Goal: Find specific page/section: Locate a particular part of the current website

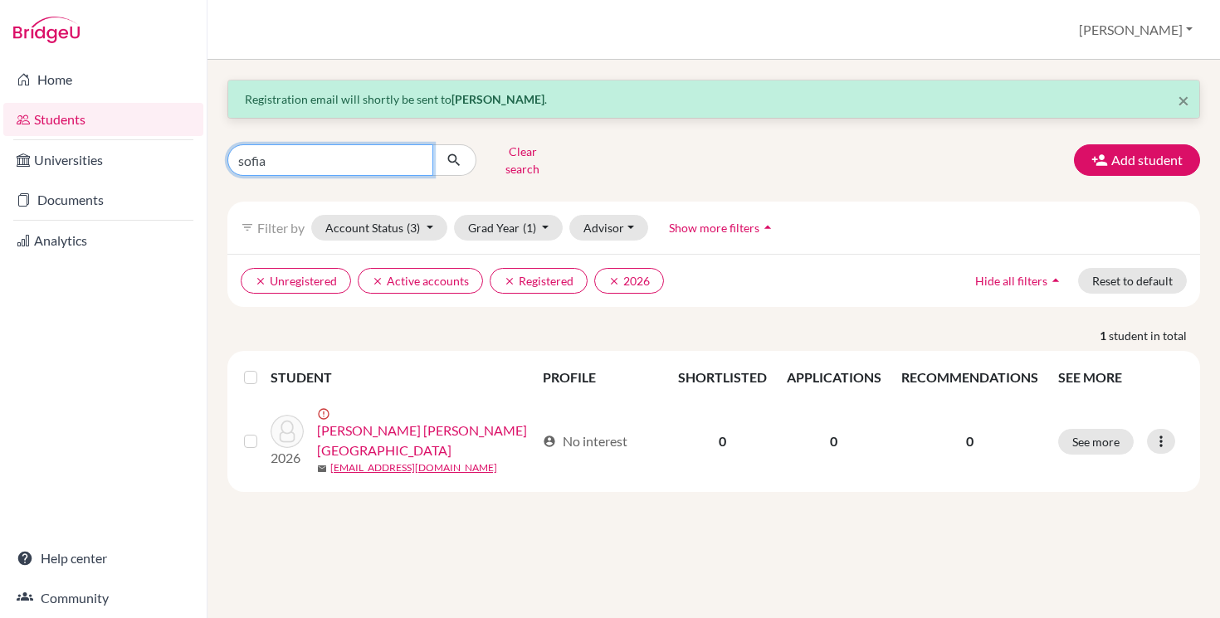
click at [276, 163] on input "sofia" at bounding box center [330, 160] width 206 height 32
type input "faissal"
click button "submit" at bounding box center [454, 160] width 44 height 32
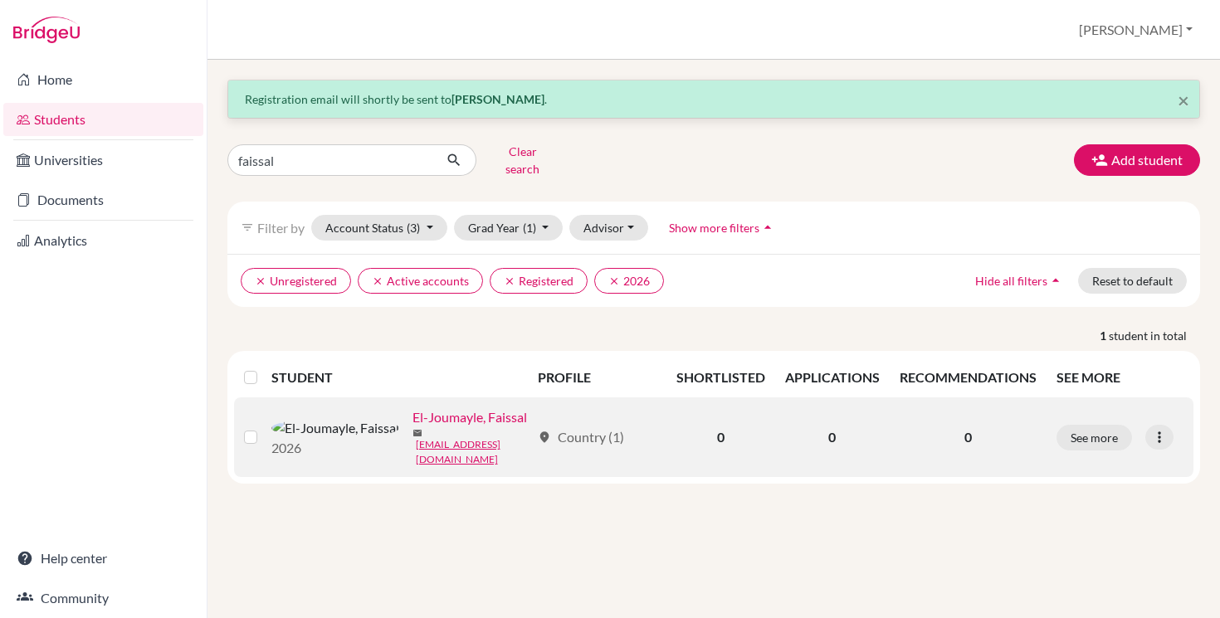
click at [413, 413] on link "El-Joumayle, Faissal" at bounding box center [470, 418] width 115 height 20
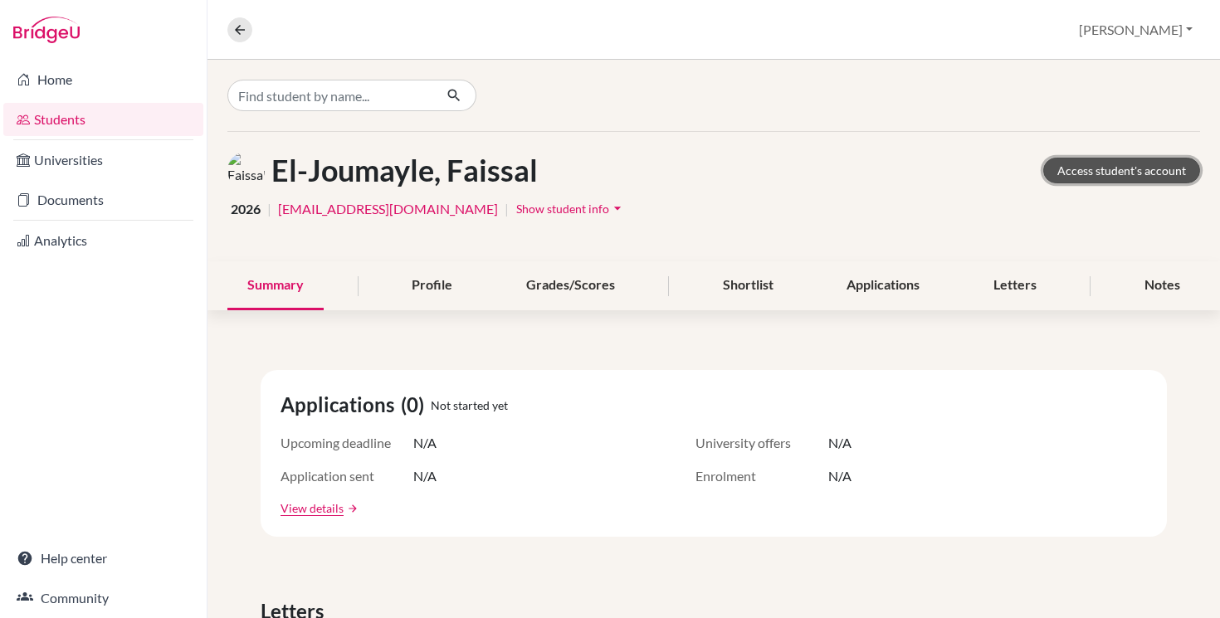
click at [1125, 171] on link "Access student's account" at bounding box center [1121, 171] width 157 height 26
